Goal: Task Accomplishment & Management: Manage account settings

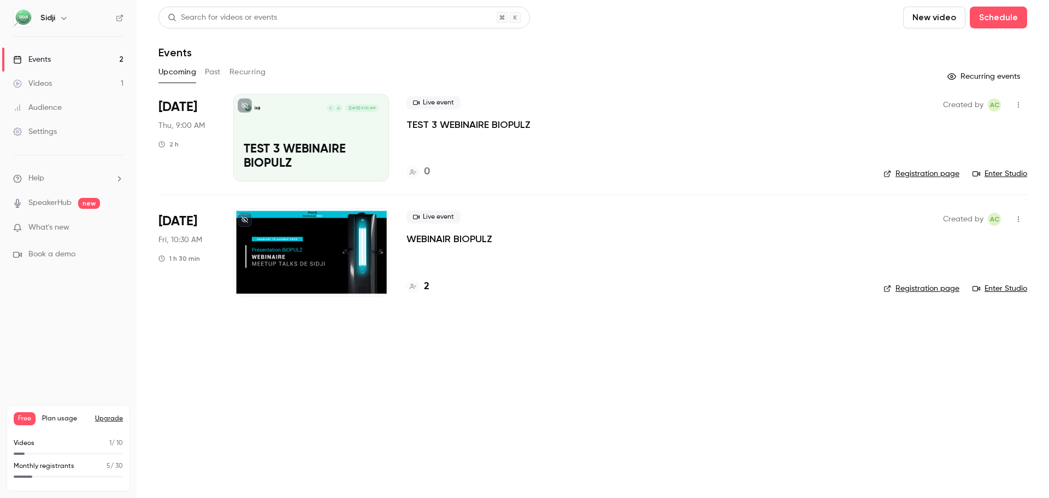
click at [282, 249] on div at bounding box center [311, 251] width 156 height 87
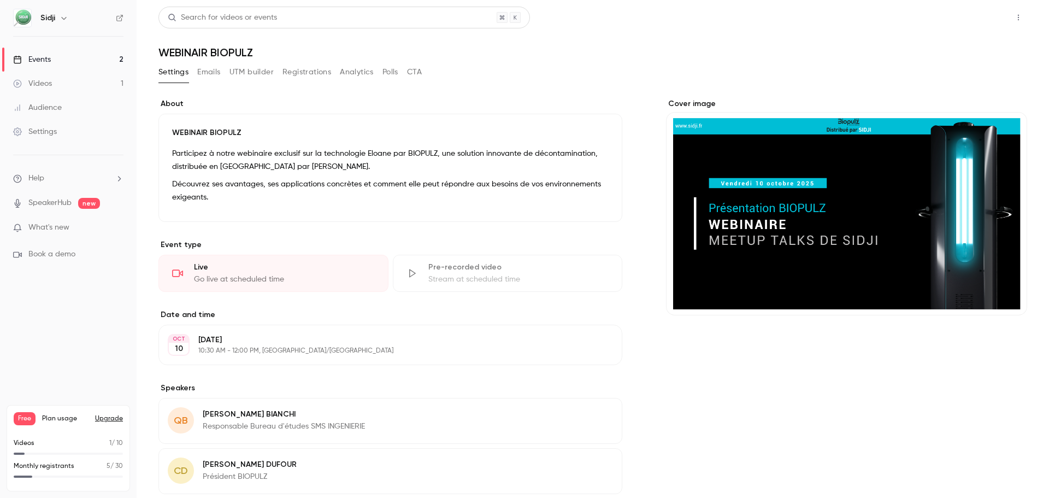
click at [967, 21] on button "Share" at bounding box center [979, 18] width 43 height 22
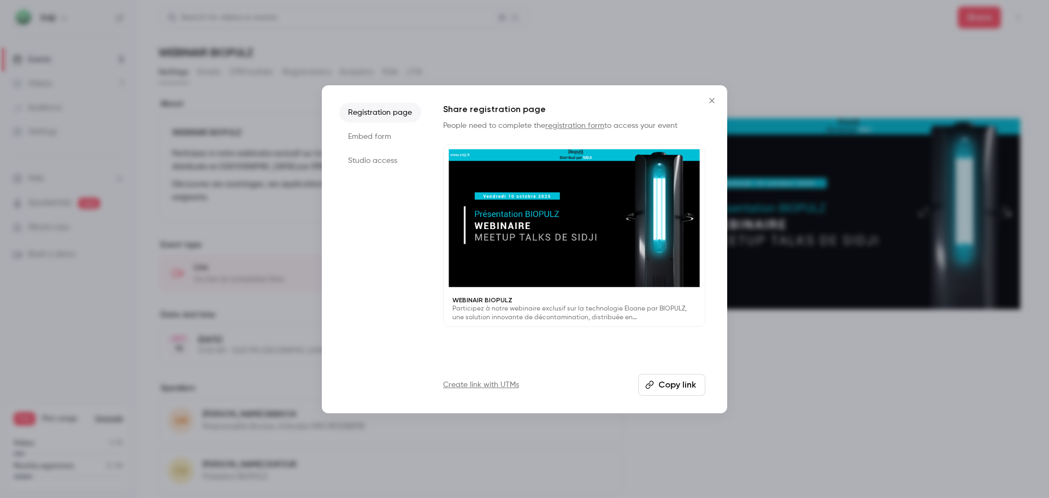
click at [666, 380] on button "Copy link" at bounding box center [671, 385] width 67 height 22
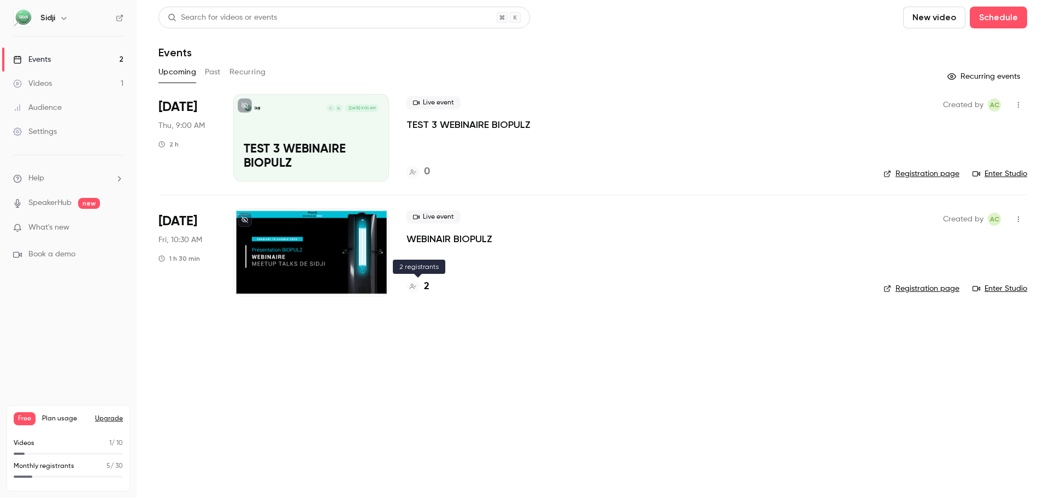
click at [421, 284] on div "2" at bounding box center [418, 286] width 23 height 15
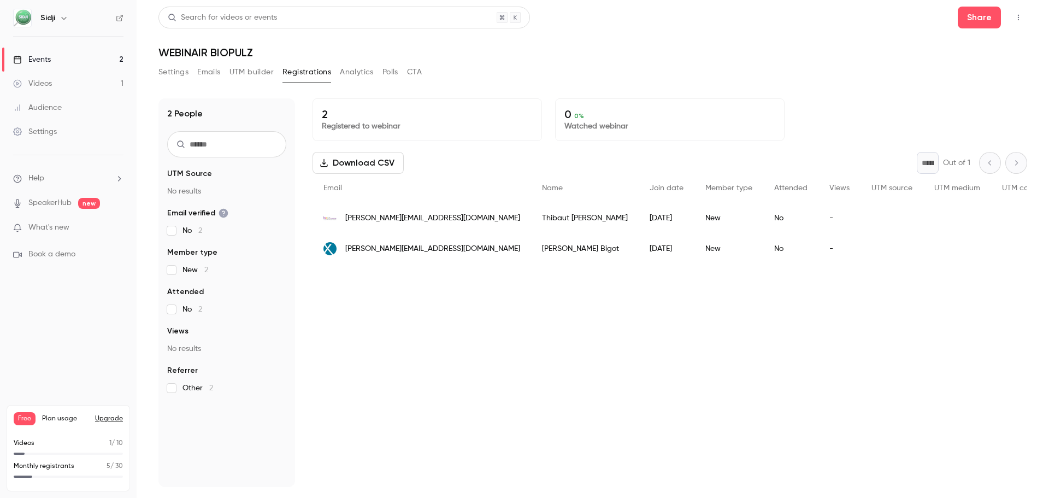
click at [202, 72] on button "Emails" at bounding box center [208, 71] width 23 height 17
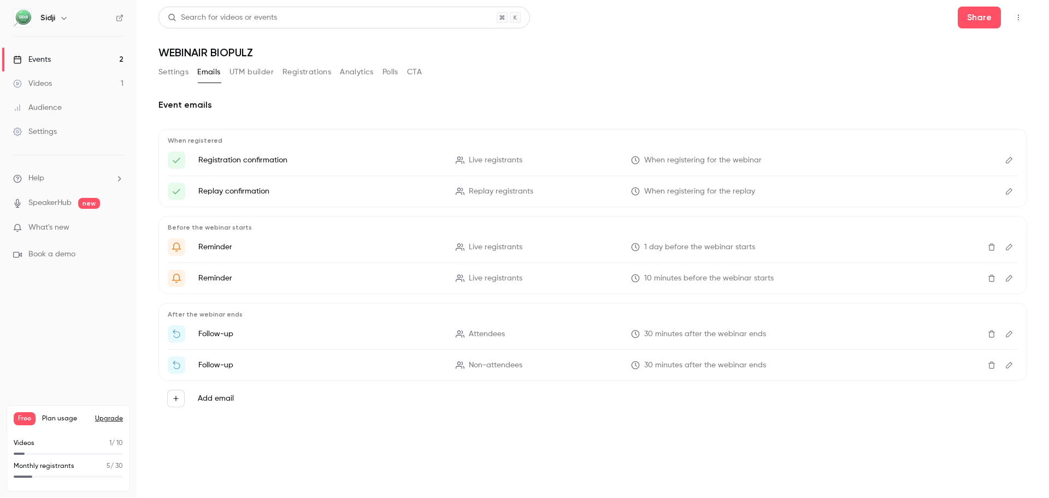
click at [71, 68] on link "Events 2" at bounding box center [68, 60] width 137 height 24
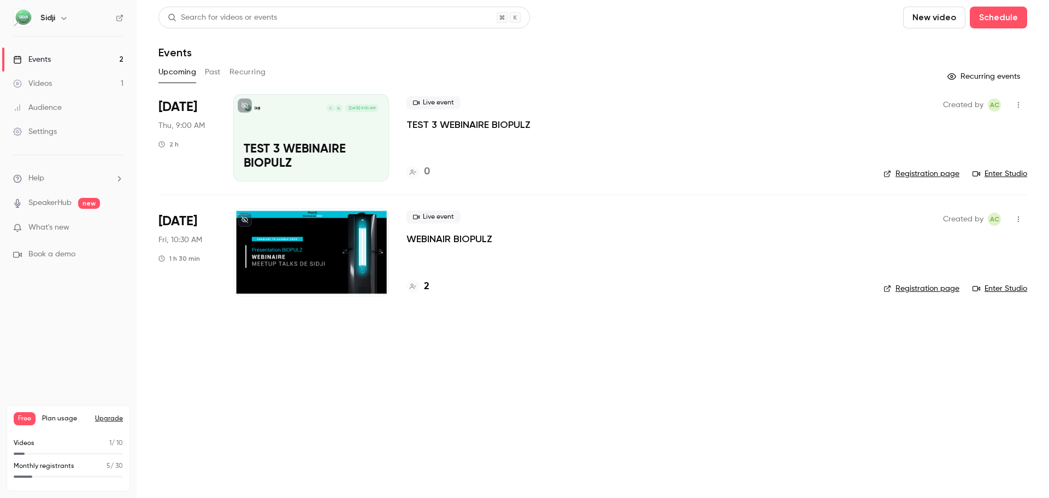
click at [313, 247] on div at bounding box center [311, 251] width 156 height 87
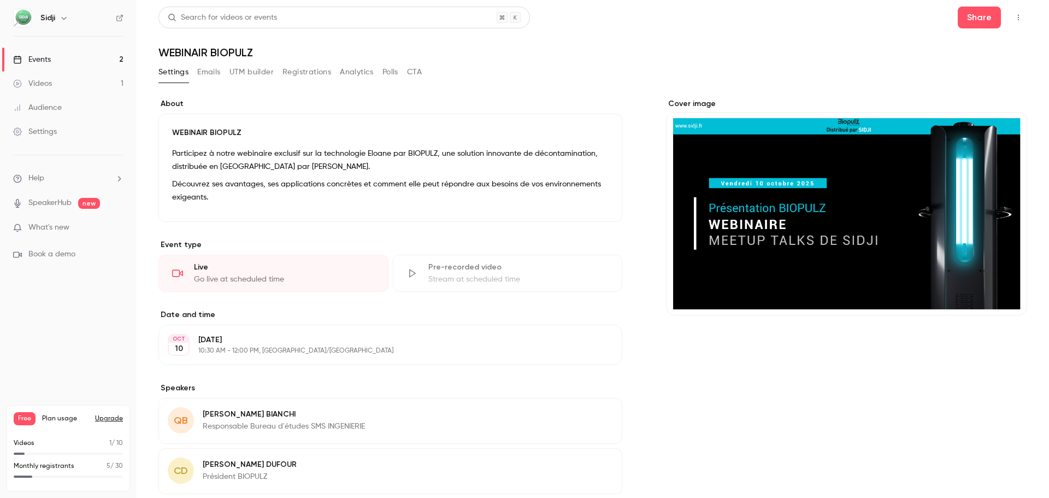
click at [221, 74] on div "Settings Emails UTM builder Registrations Analytics Polls CTA" at bounding box center [289, 71] width 263 height 17
click at [212, 73] on button "Emails" at bounding box center [208, 71] width 23 height 17
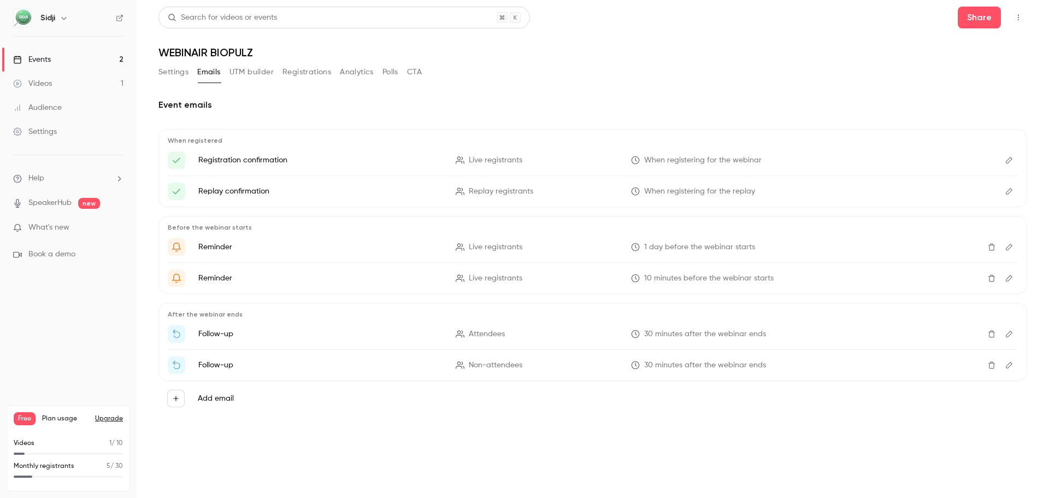
click at [185, 67] on button "Settings" at bounding box center [173, 71] width 30 height 17
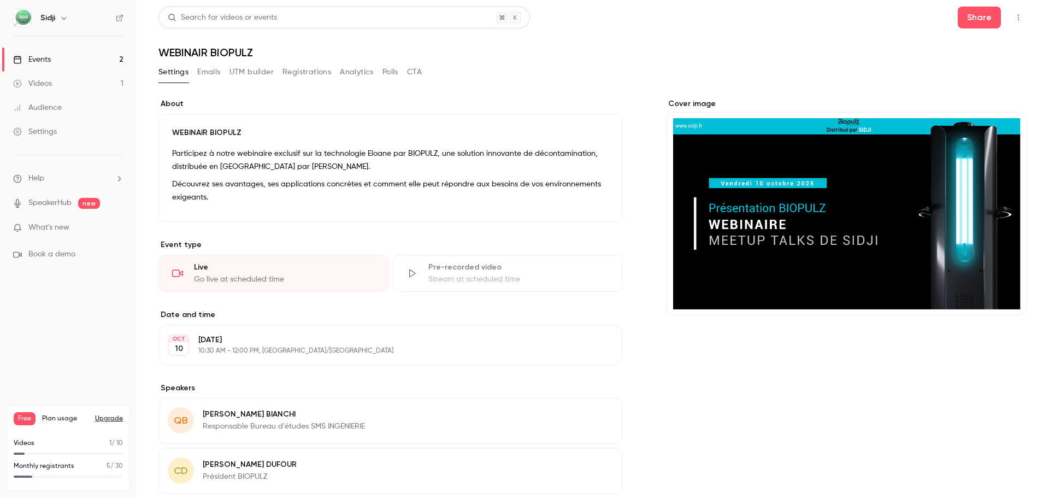
click at [203, 67] on button "Emails" at bounding box center [208, 71] width 23 height 17
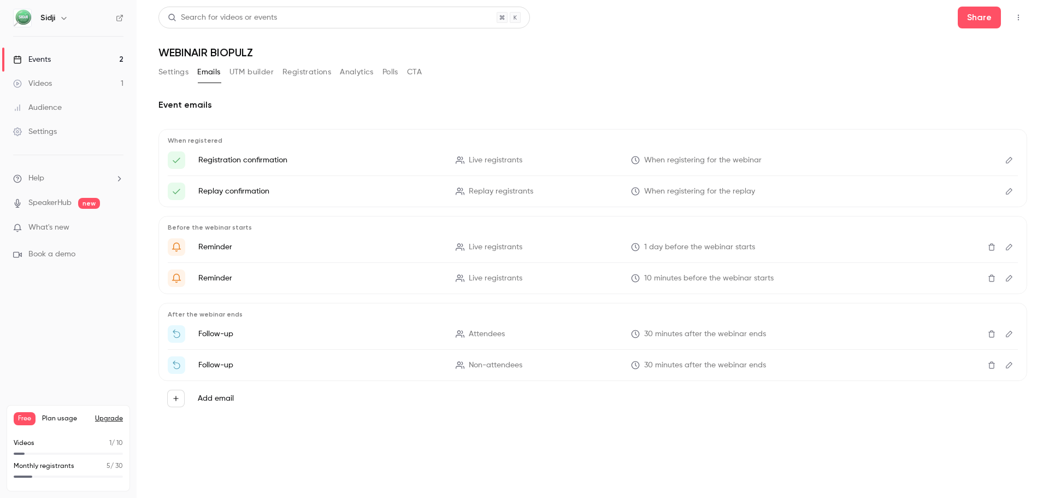
click at [175, 75] on button "Settings" at bounding box center [173, 71] width 30 height 17
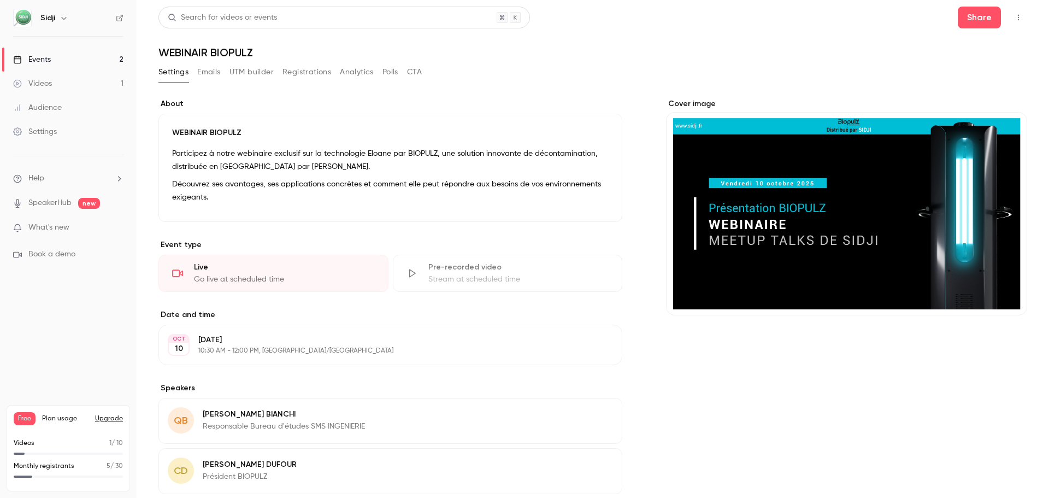
click at [99, 84] on link "Videos 1" at bounding box center [68, 84] width 137 height 24
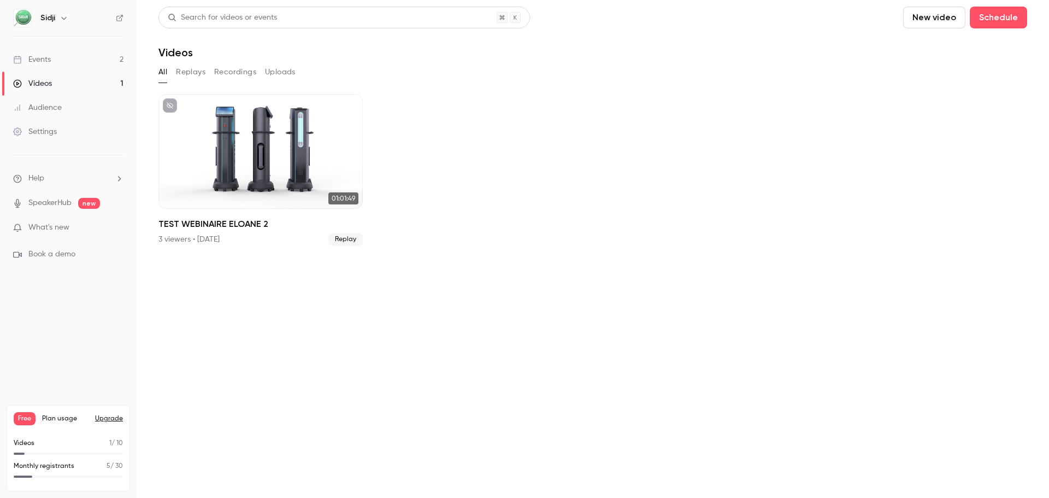
click at [62, 68] on link "Events 2" at bounding box center [68, 60] width 137 height 24
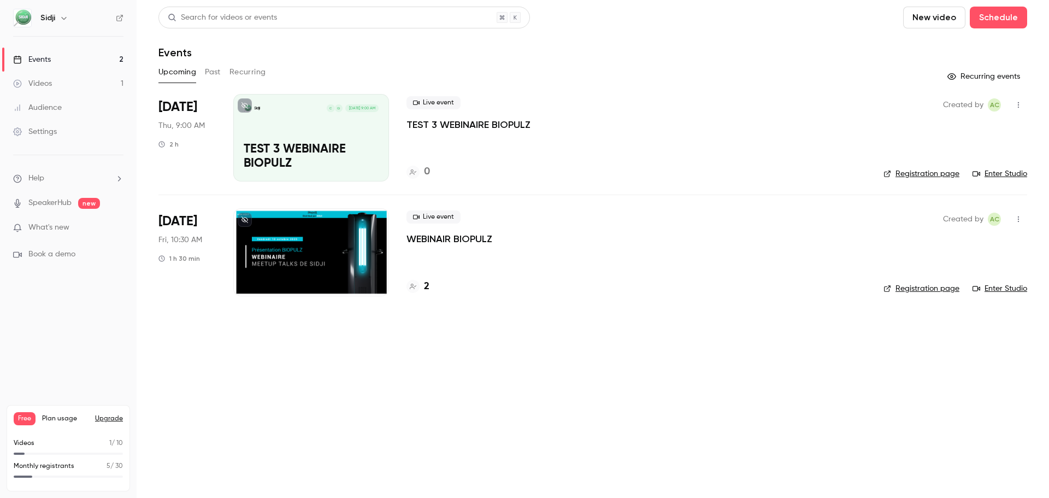
click at [465, 240] on p "WEBINAIR BIOPULZ" at bounding box center [450, 238] width 86 height 13
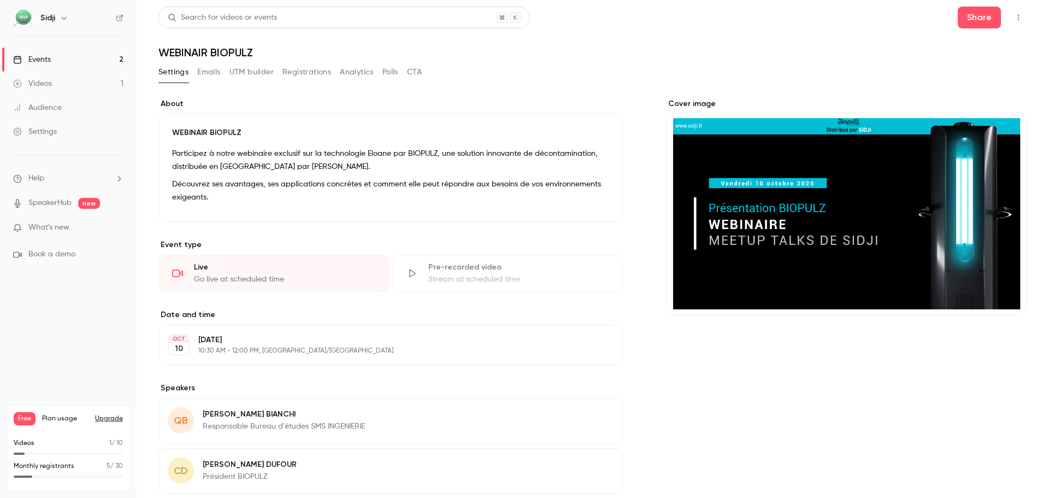
click at [103, 232] on p "What's new" at bounding box center [59, 227] width 93 height 11
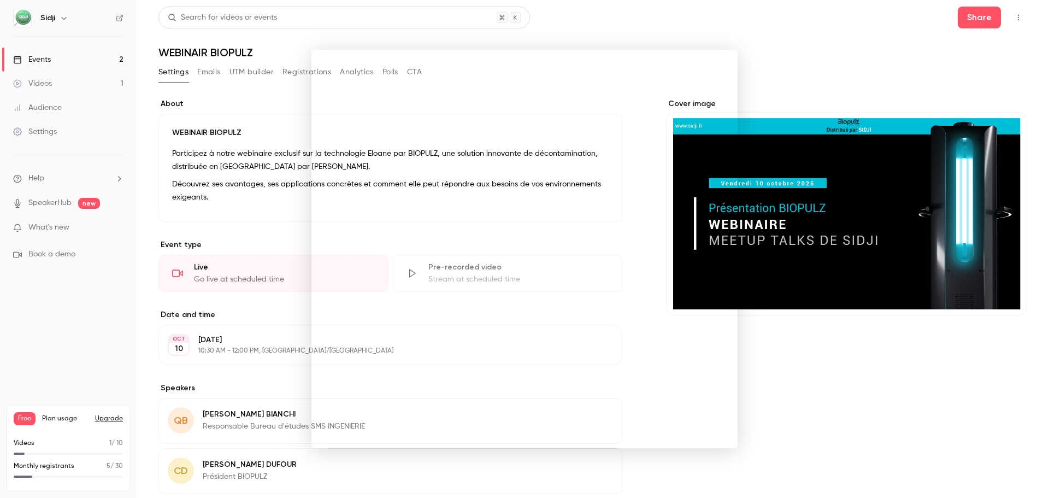
click at [836, 17] on div at bounding box center [524, 249] width 1049 height 498
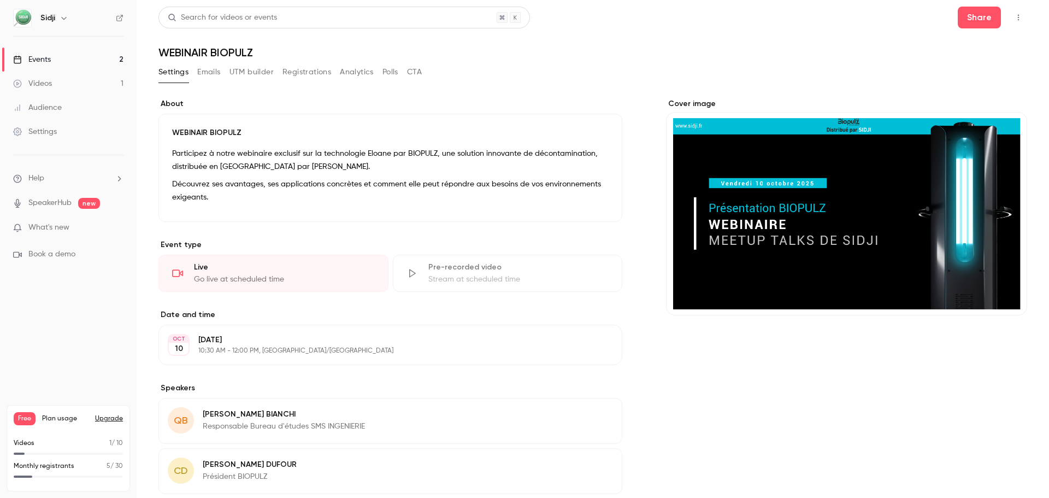
click at [96, 63] on link "Events 2" at bounding box center [68, 60] width 137 height 24
